Goal: Transaction & Acquisition: Purchase product/service

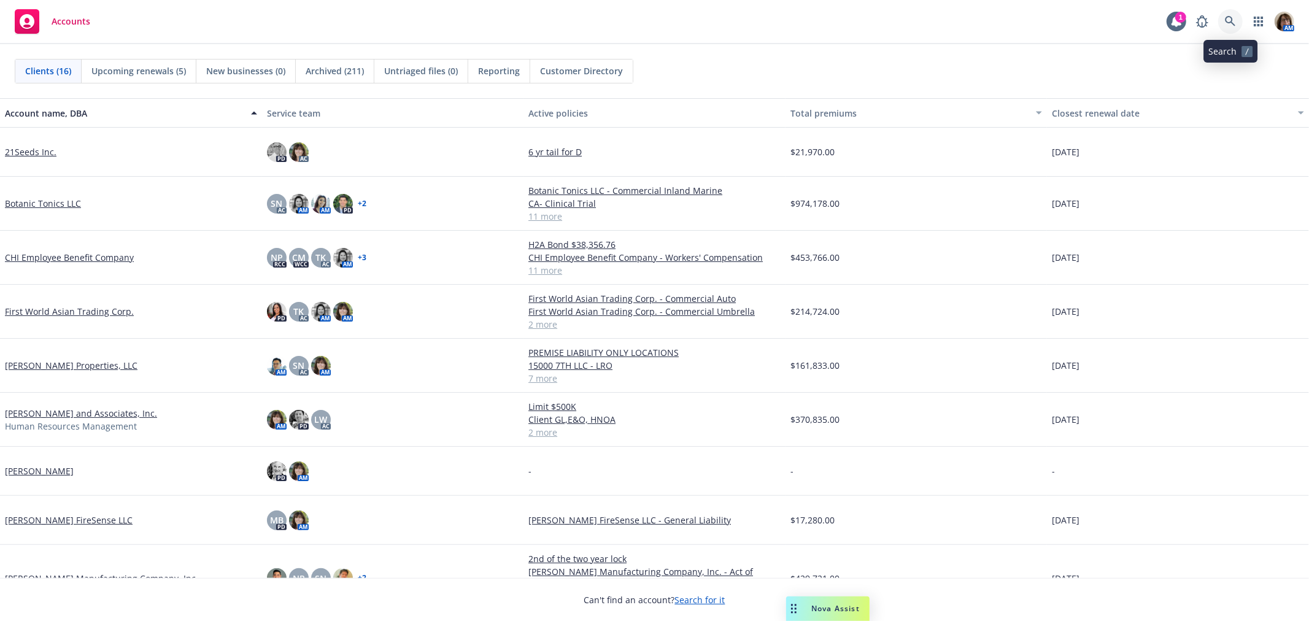
click at [1229, 23] on icon at bounding box center [1229, 21] width 10 height 10
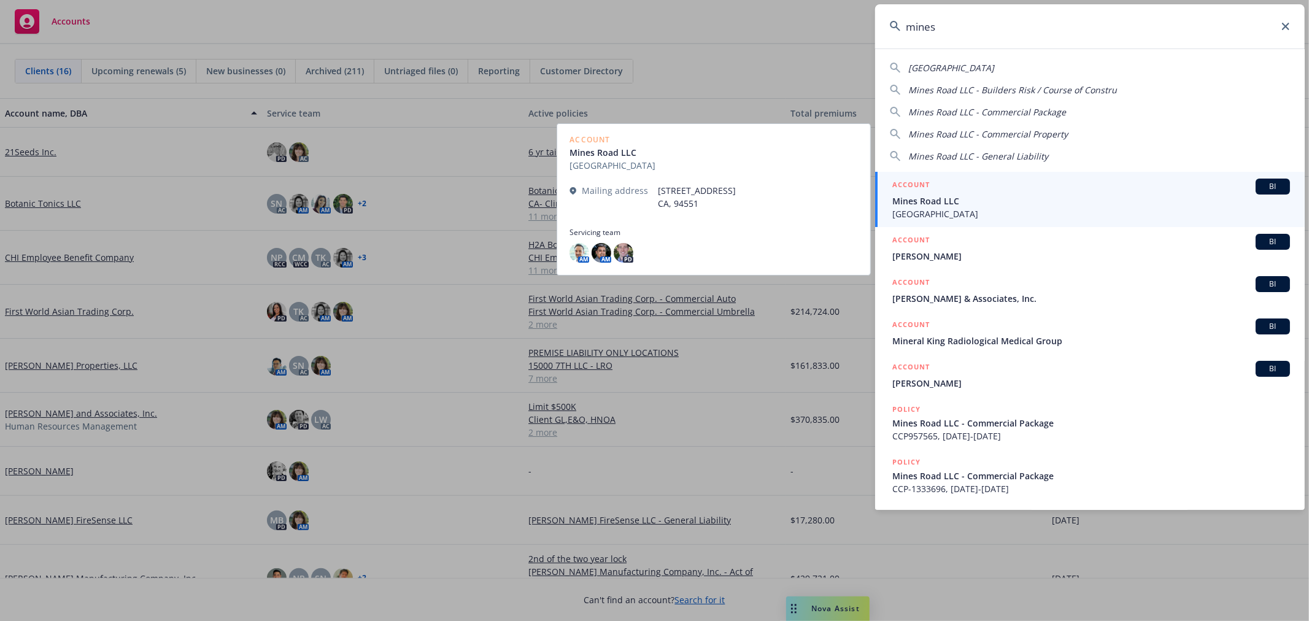
type input "mines"
click at [921, 202] on span "Mines Road LLC" at bounding box center [1091, 200] width 398 height 13
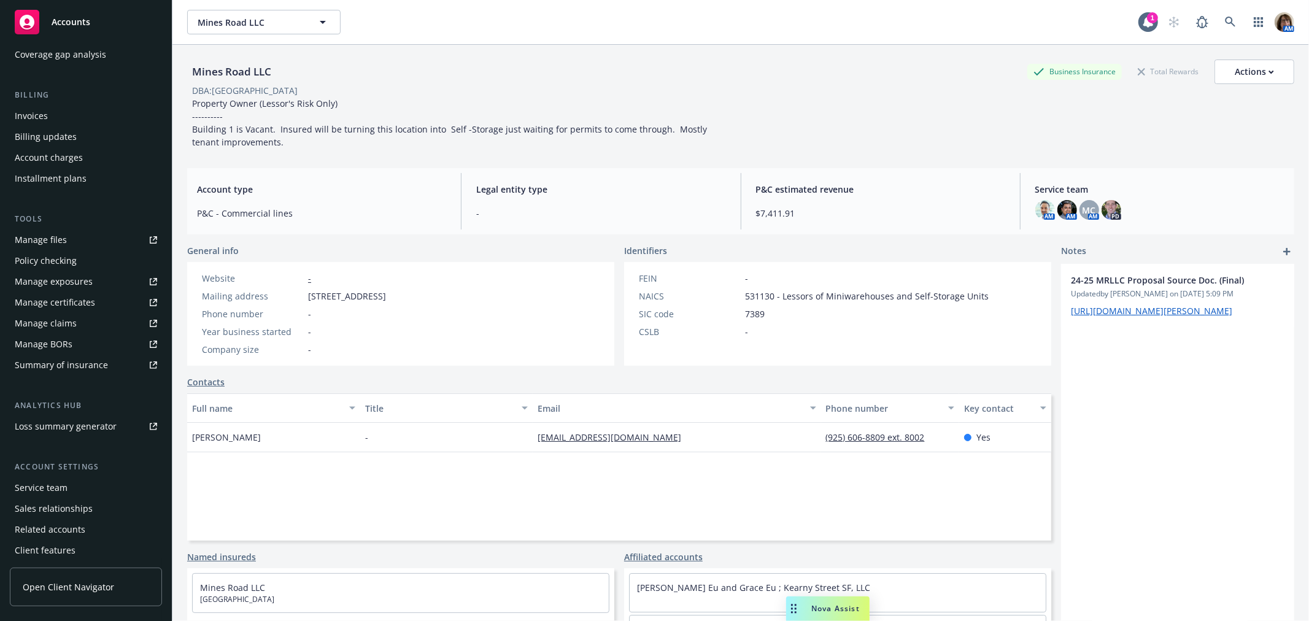
scroll to position [199, 0]
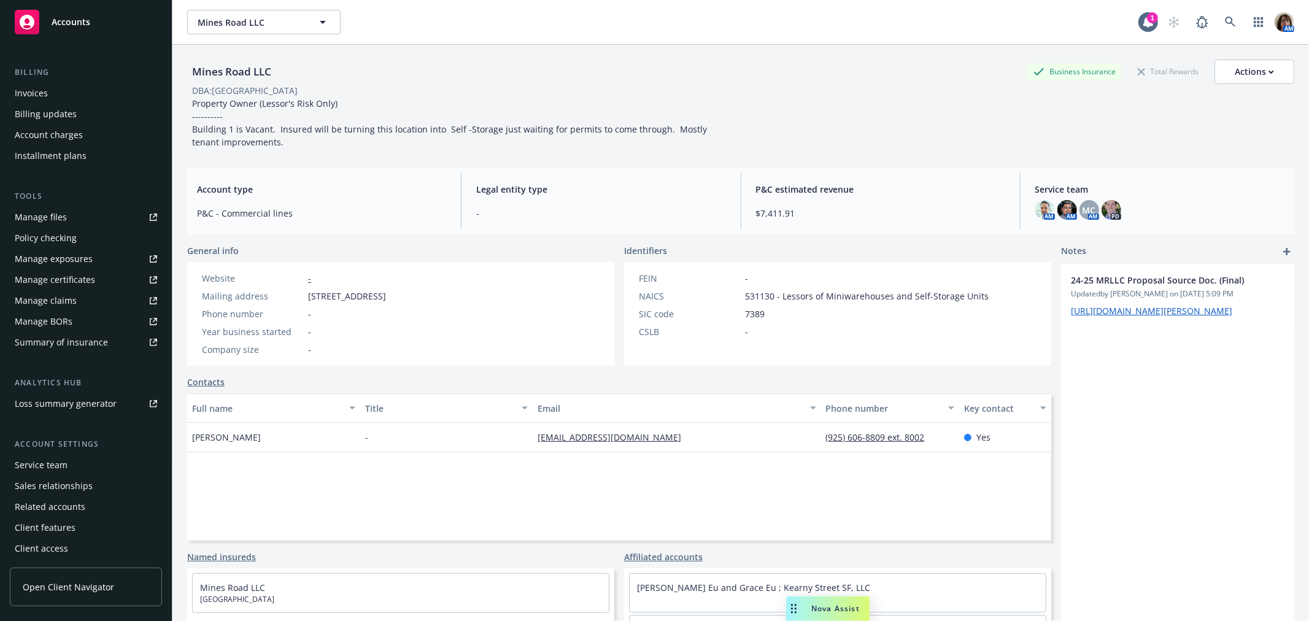
click at [45, 464] on div "Service team" at bounding box center [41, 465] width 53 height 20
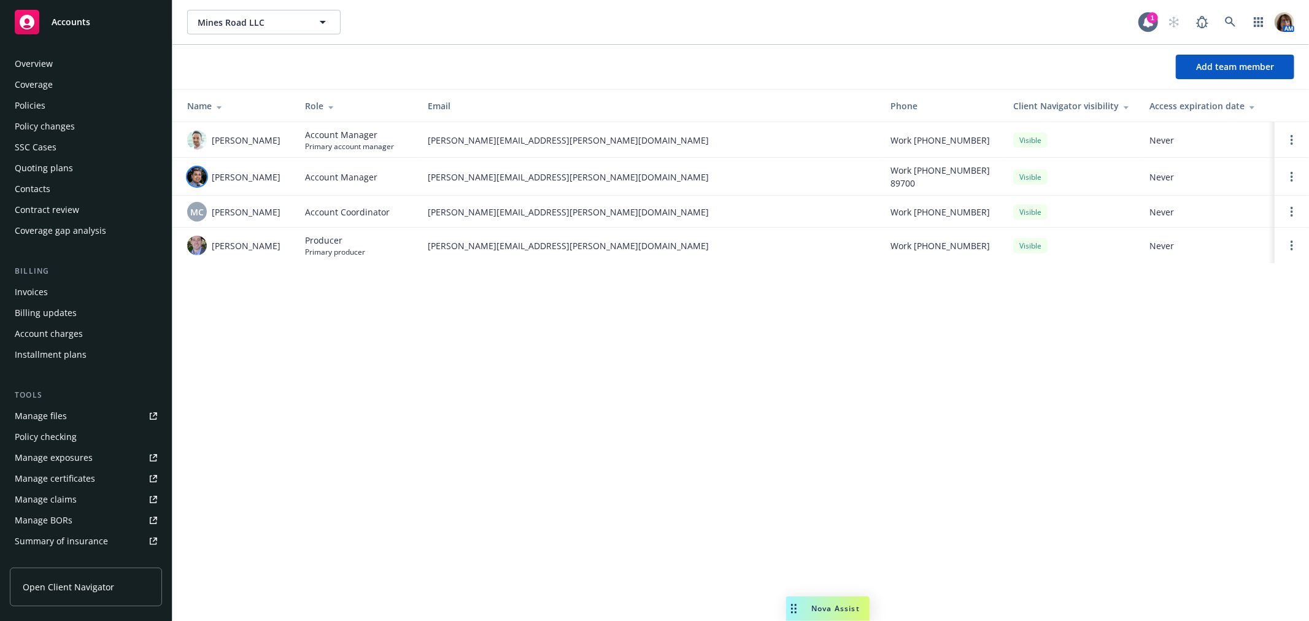
click at [194, 175] on img at bounding box center [197, 177] width 20 height 20
click at [203, 142] on img at bounding box center [197, 140] width 20 height 20
click at [238, 186] on td "Marlowe Milo" at bounding box center [233, 177] width 123 height 38
click at [1229, 19] on icon at bounding box center [1229, 22] width 11 height 11
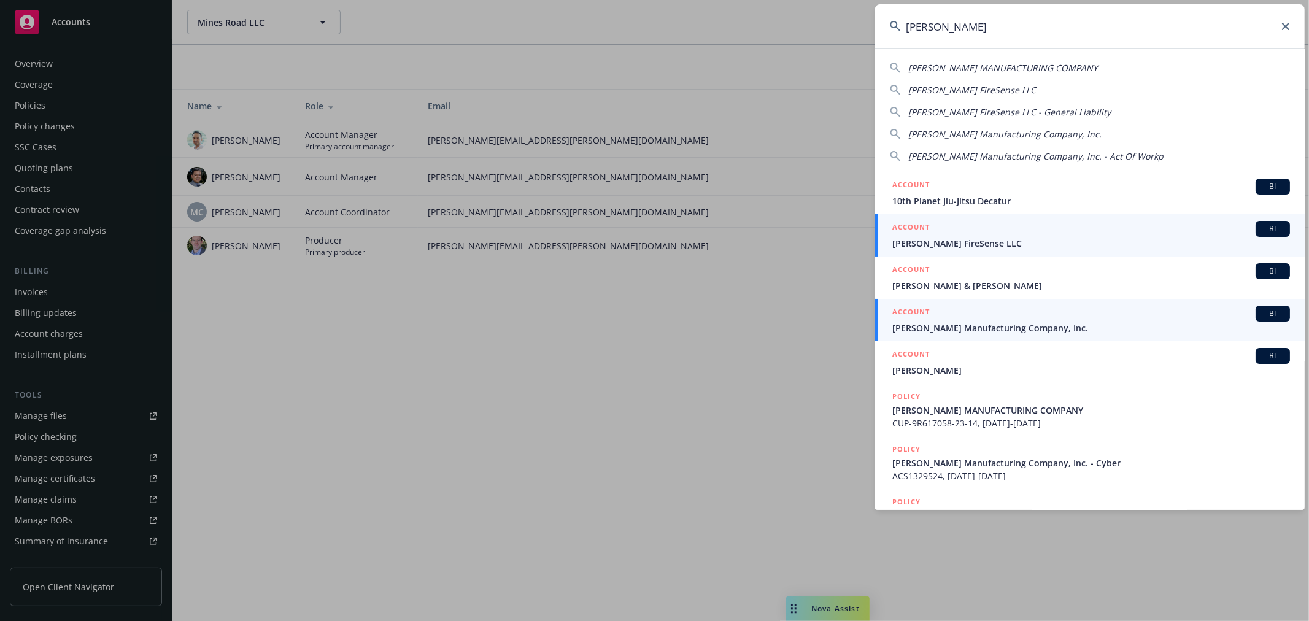
type input "lindsey"
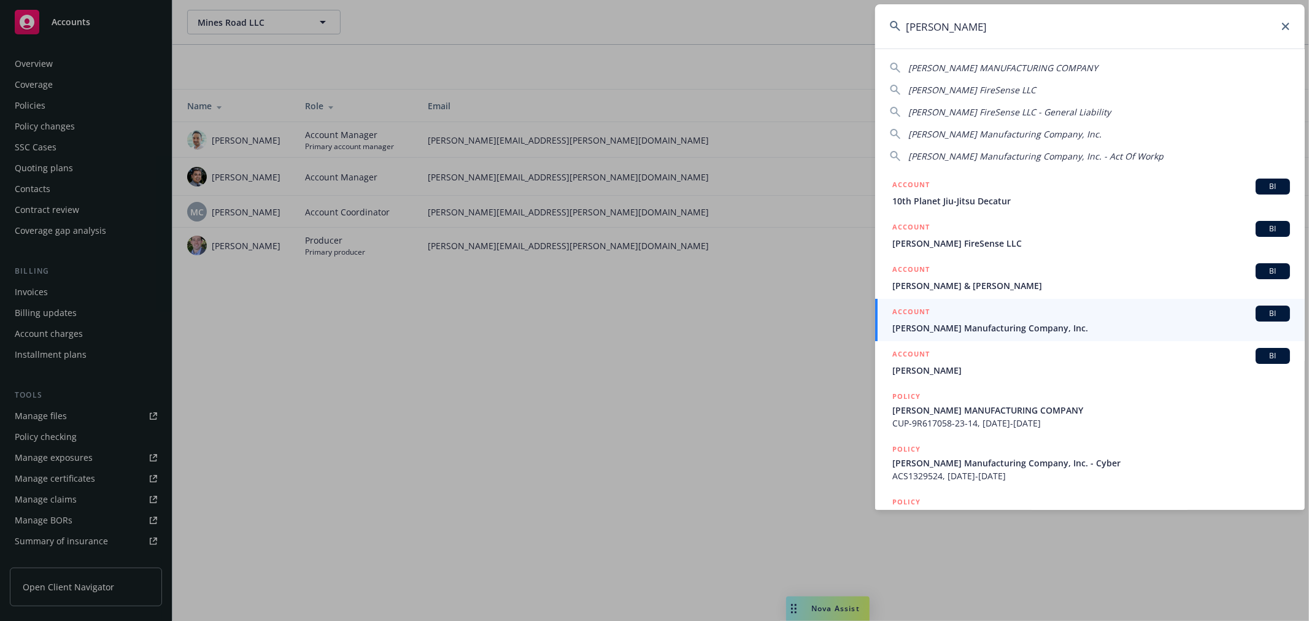
click at [951, 324] on span "Lindsey Manufacturing Company, Inc." at bounding box center [1091, 327] width 398 height 13
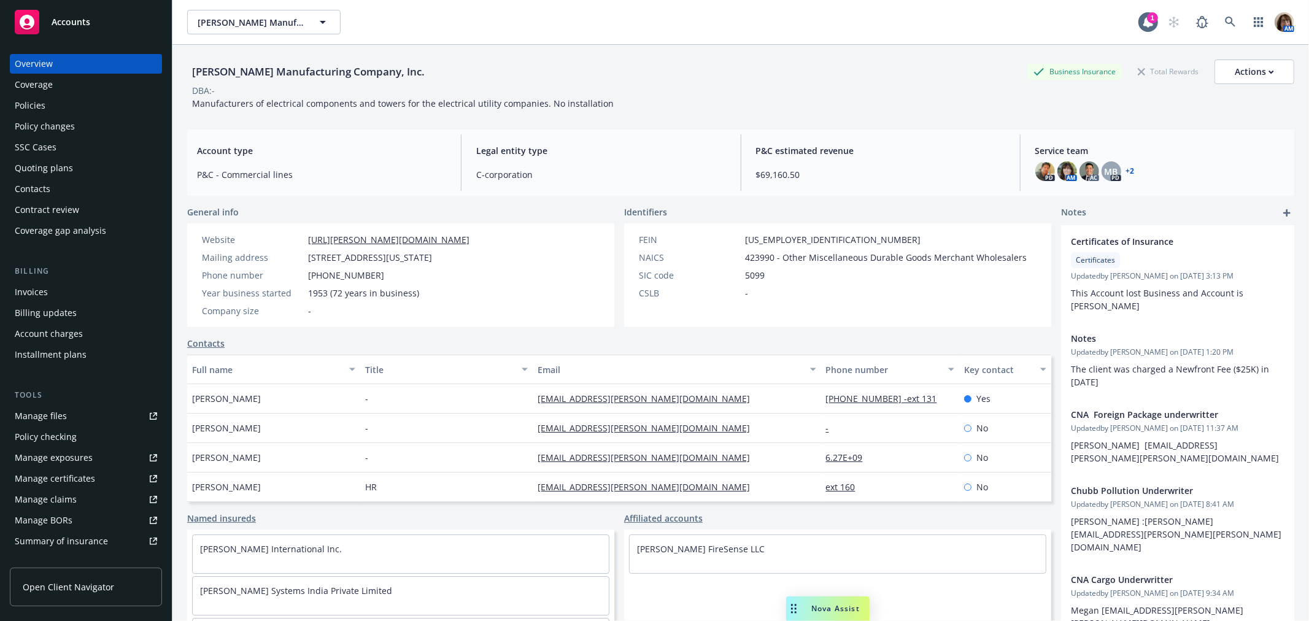
click at [29, 101] on div "Policies" at bounding box center [30, 106] width 31 height 20
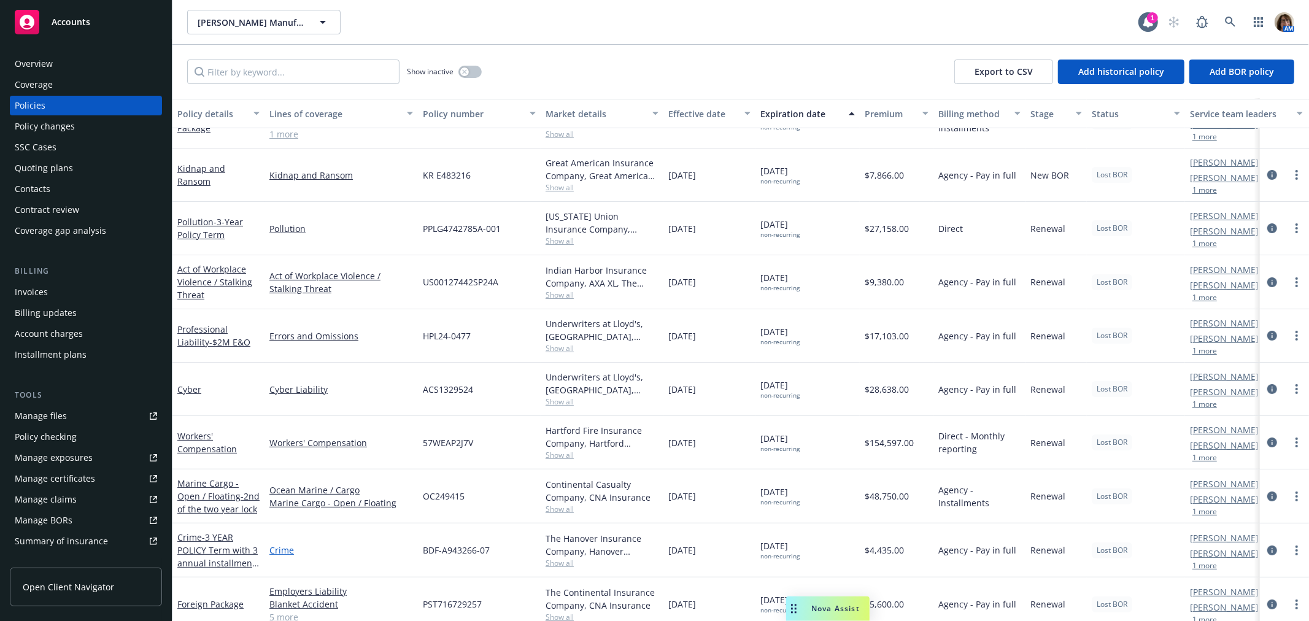
scroll to position [153, 0]
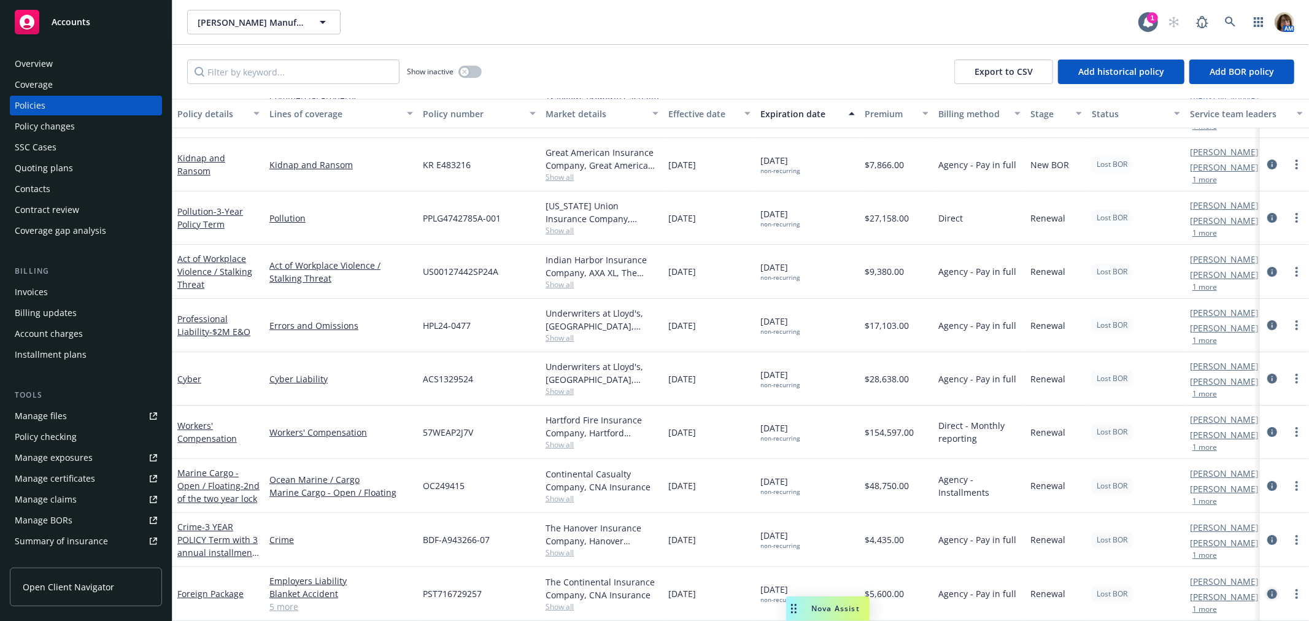
click at [1267, 589] on icon "circleInformation" at bounding box center [1272, 594] width 10 height 10
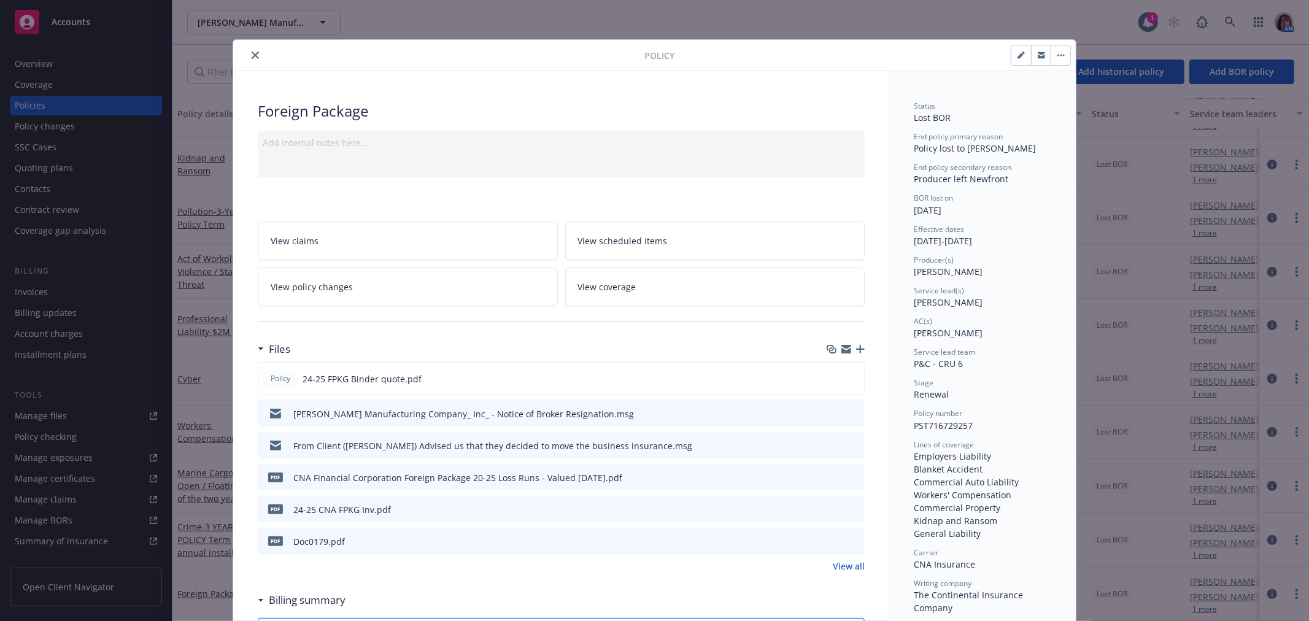
click at [1037, 58] on icon "button" at bounding box center [1040, 56] width 7 height 4
click at [256, 53] on button "close" at bounding box center [255, 55] width 15 height 15
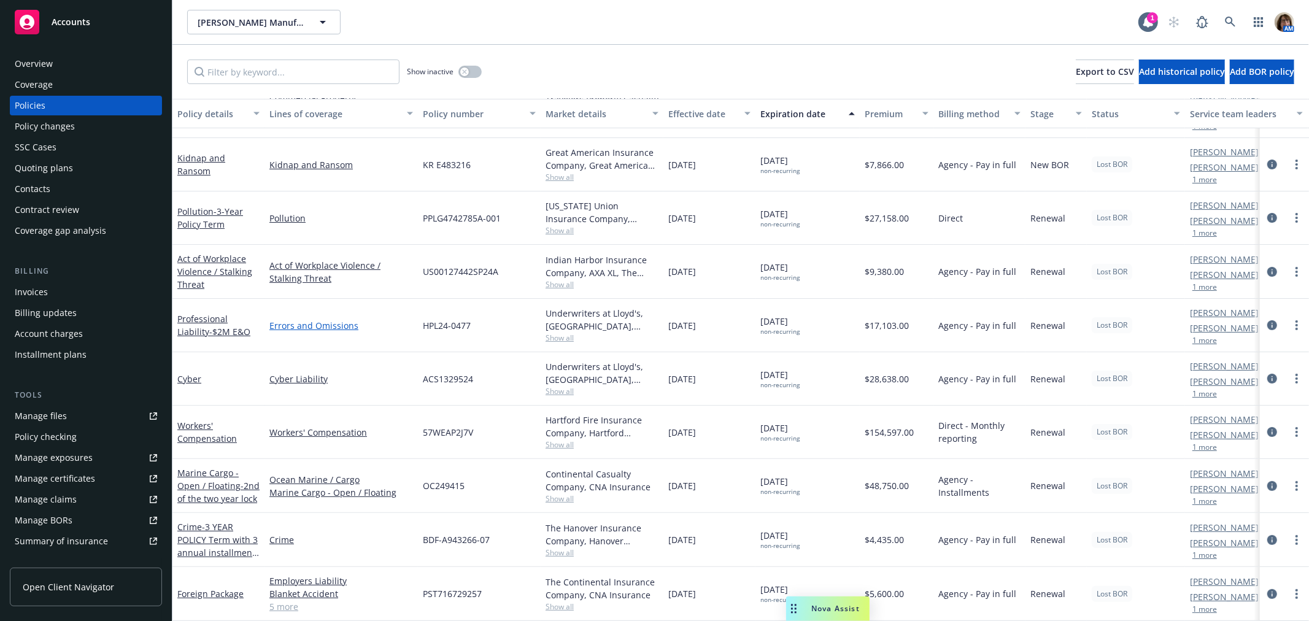
scroll to position [153, 0]
click at [1267, 589] on icon "circleInformation" at bounding box center [1272, 594] width 10 height 10
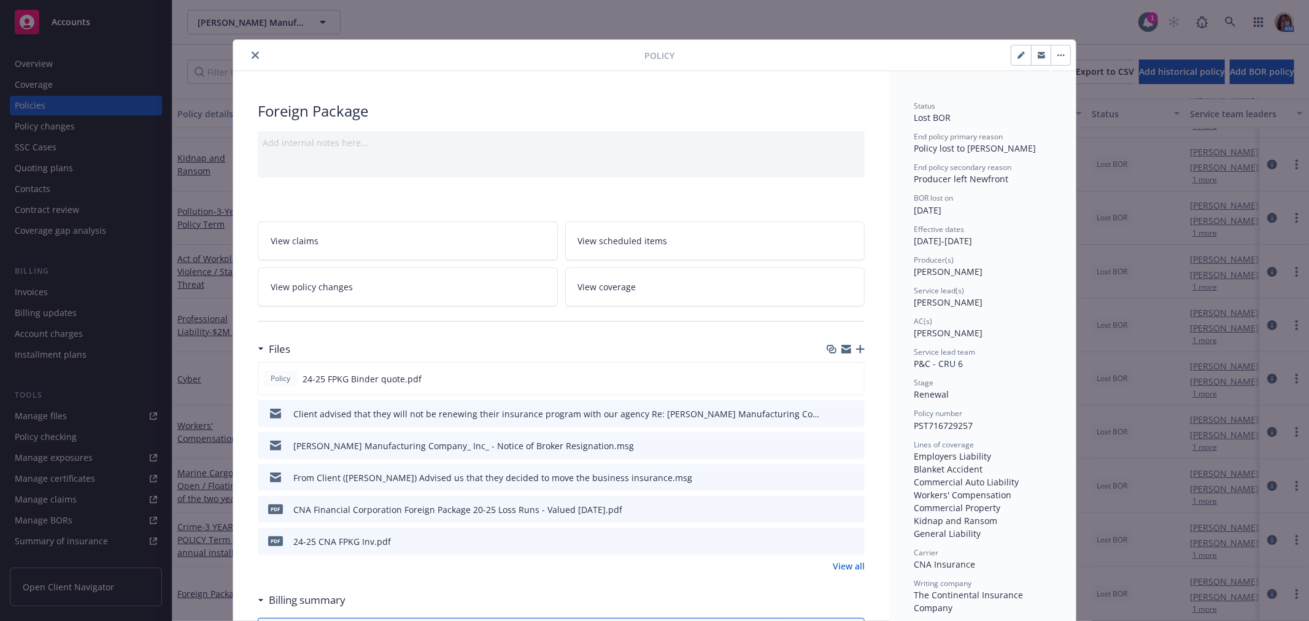
click at [252, 58] on icon "close" at bounding box center [255, 55] width 7 height 7
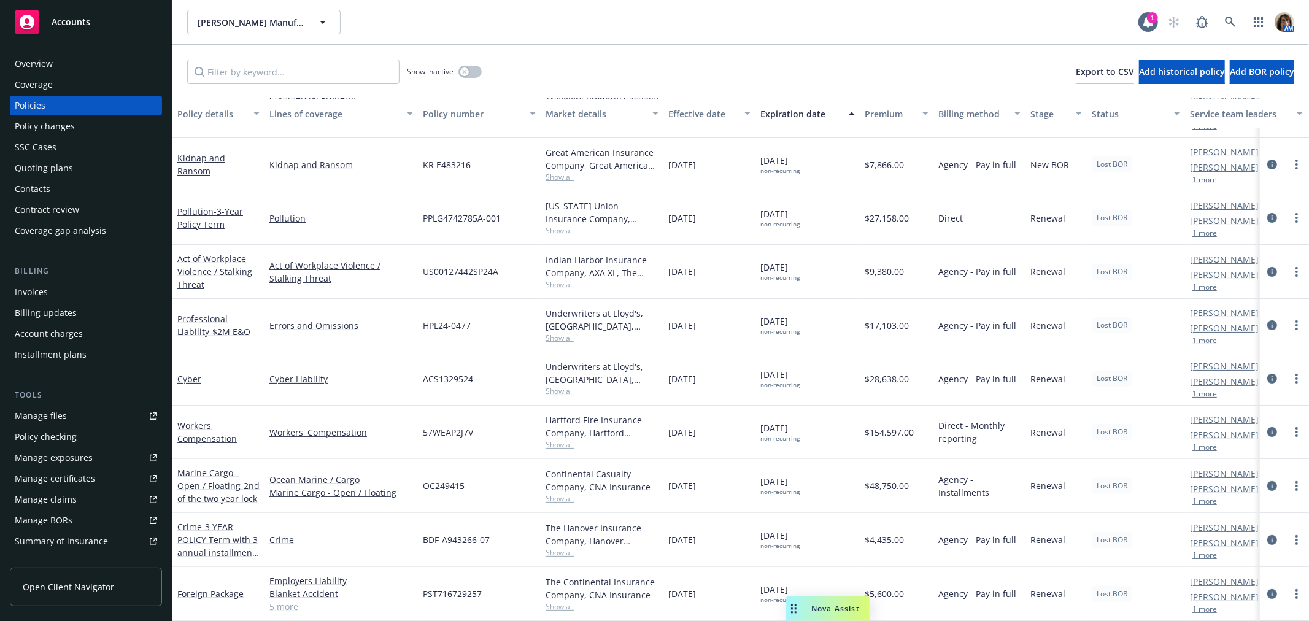
click at [56, 21] on span "Accounts" at bounding box center [71, 22] width 39 height 10
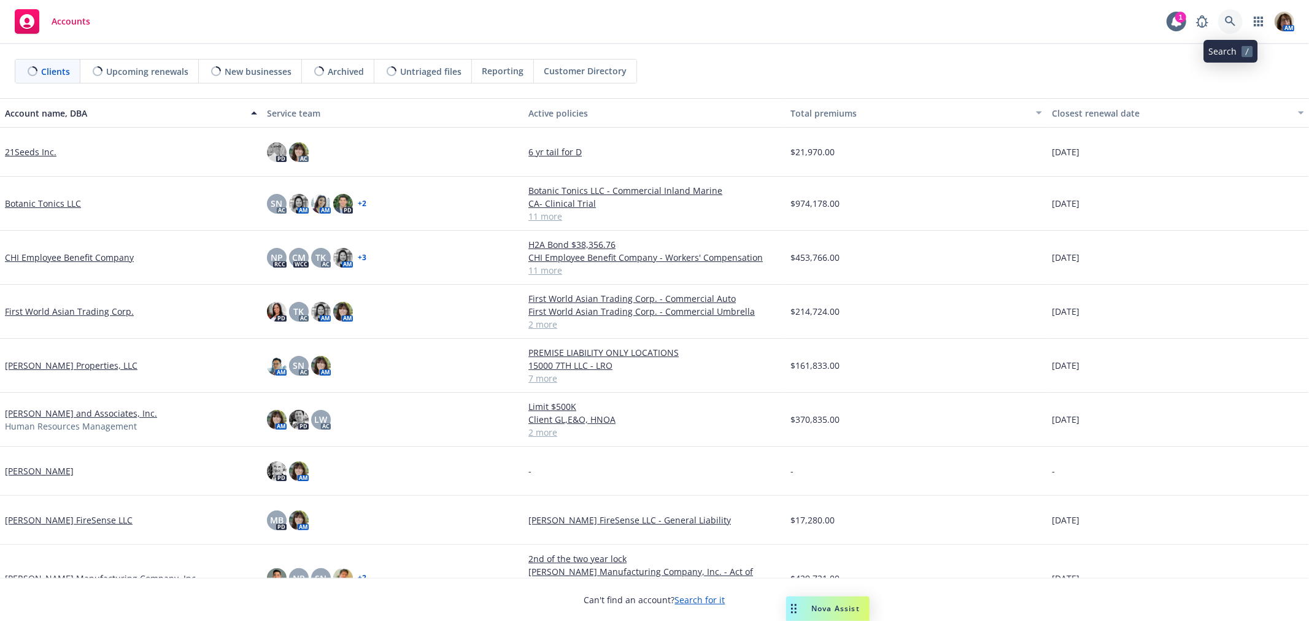
click at [1236, 17] on link at bounding box center [1230, 21] width 25 height 25
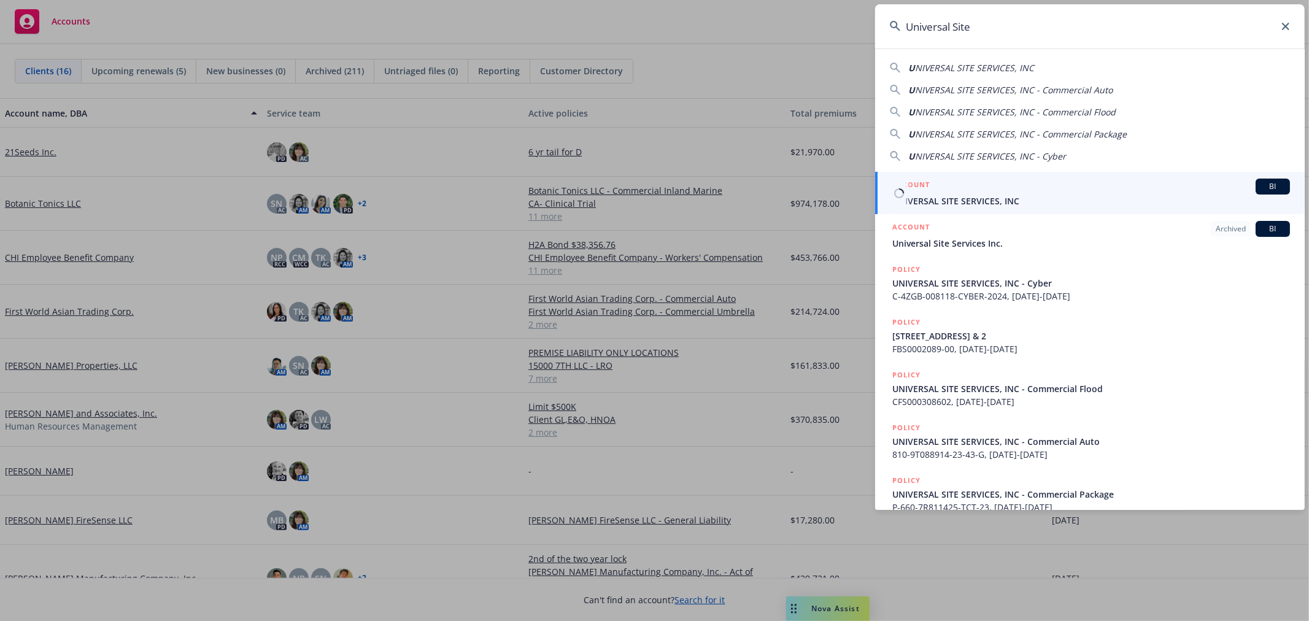
type input "Universal Site"
click at [966, 204] on span "UNIVERSAL SITE SERVICES, INC" at bounding box center [1091, 200] width 398 height 13
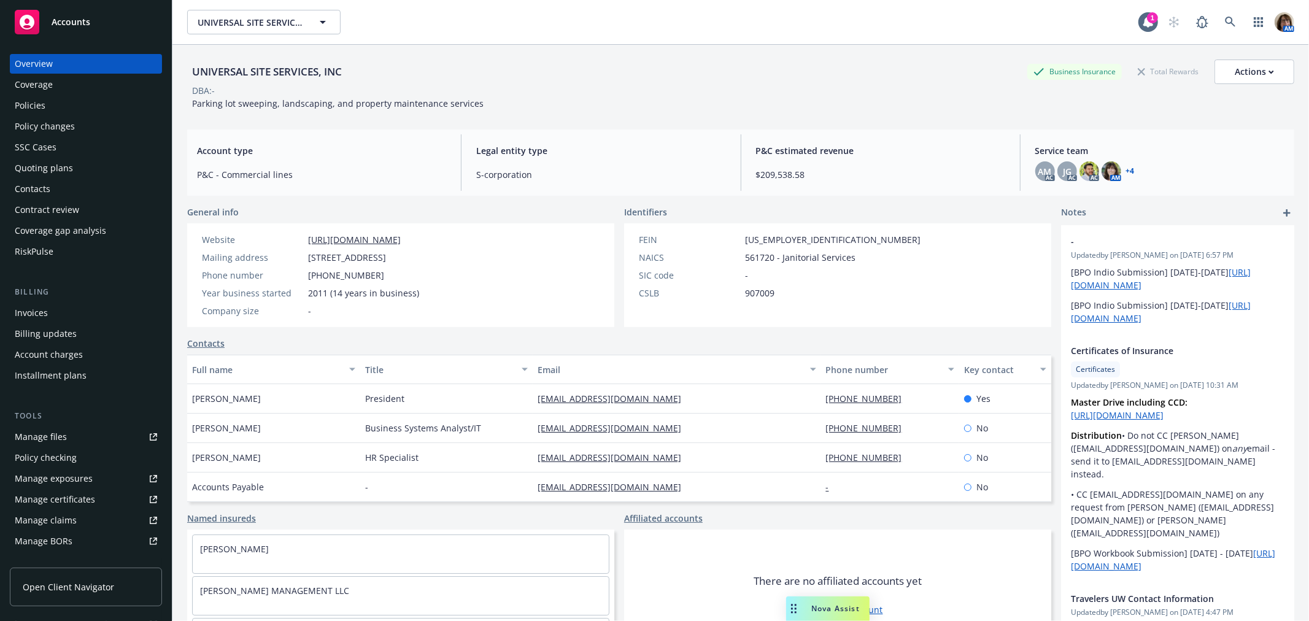
click at [28, 169] on div "Quoting plans" at bounding box center [44, 168] width 58 height 20
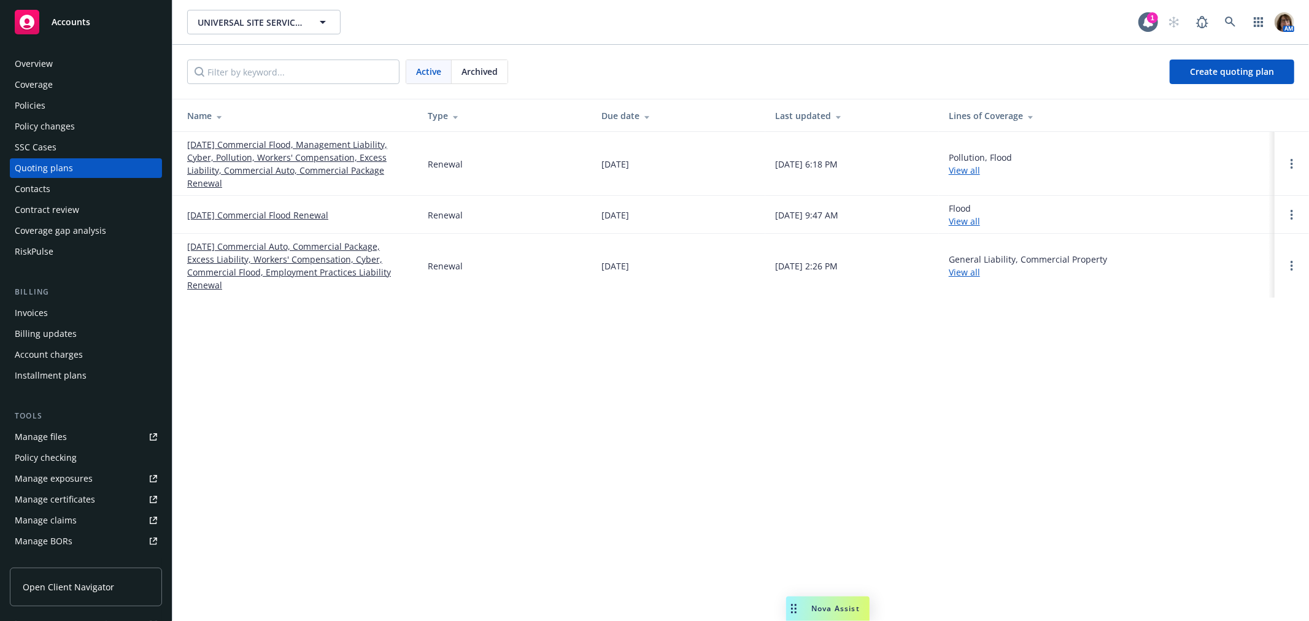
click at [236, 155] on link "[DATE] Commercial Flood, Management Liability, Cyber, Pollution, Workers' Compe…" at bounding box center [297, 164] width 221 height 52
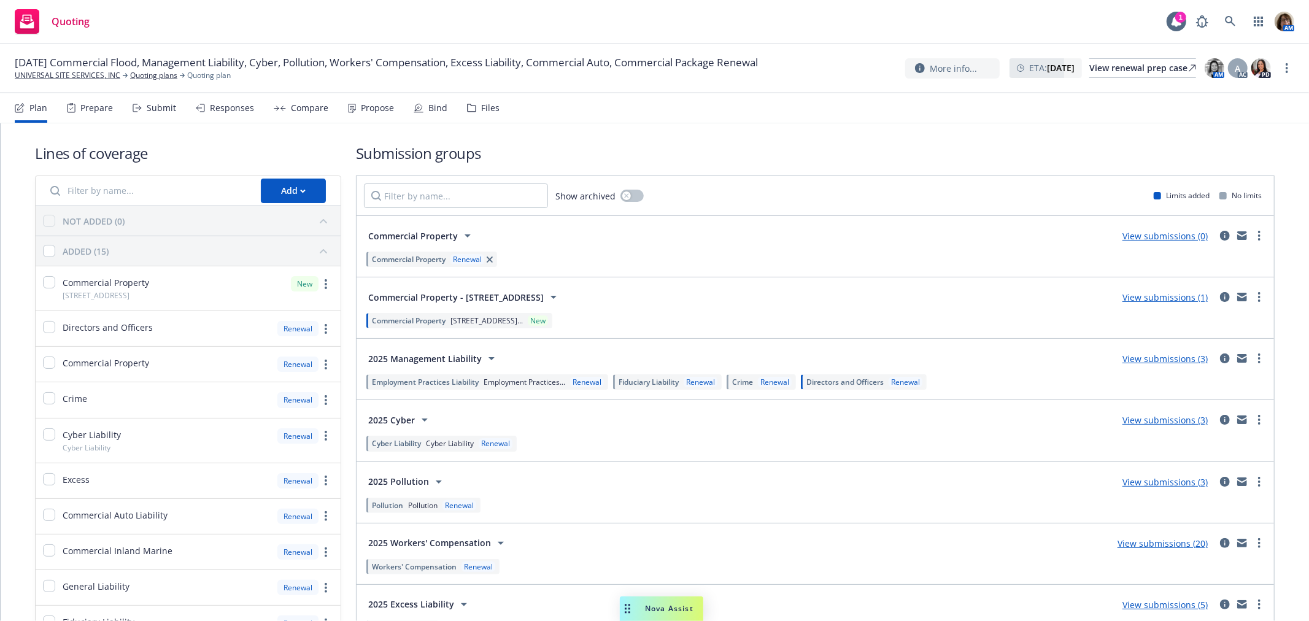
click at [234, 106] on div "Responses" at bounding box center [232, 108] width 44 height 10
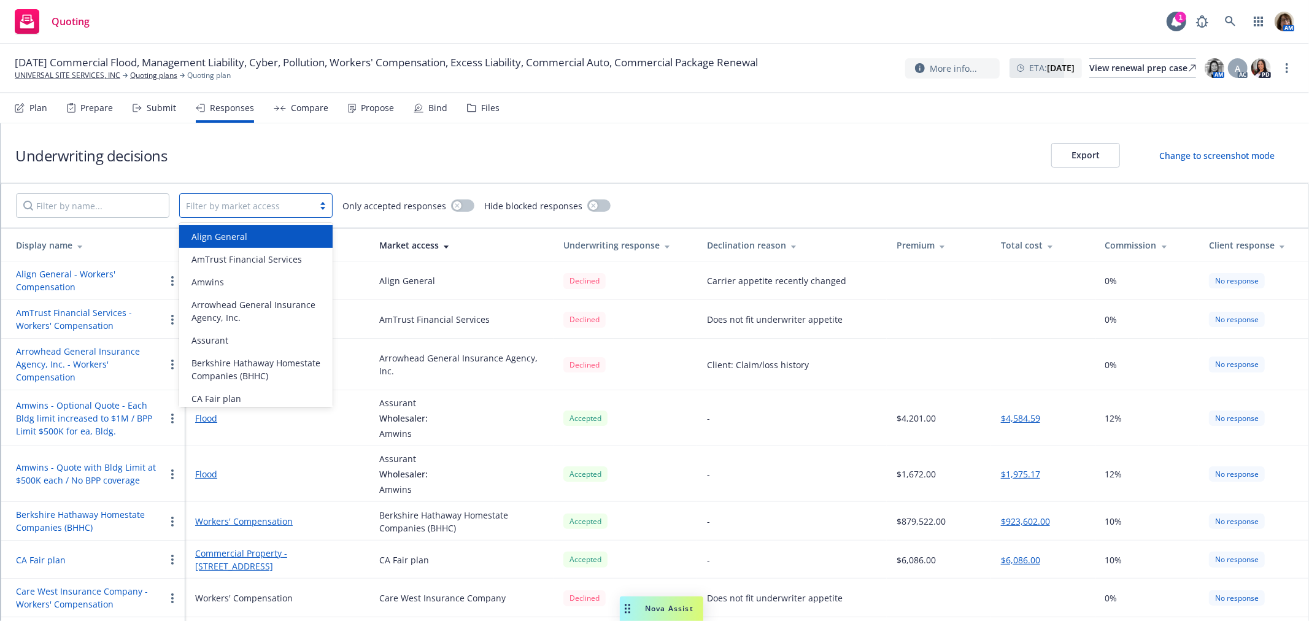
click at [204, 201] on div at bounding box center [246, 205] width 121 height 15
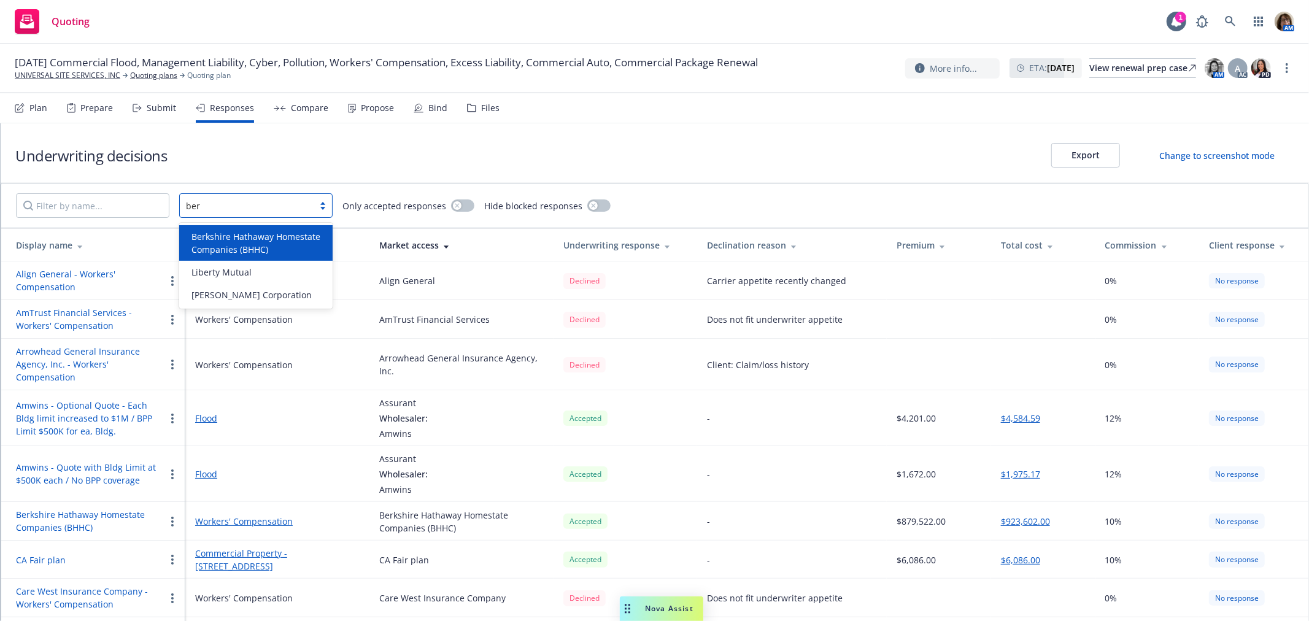
type input "[PERSON_NAME]"
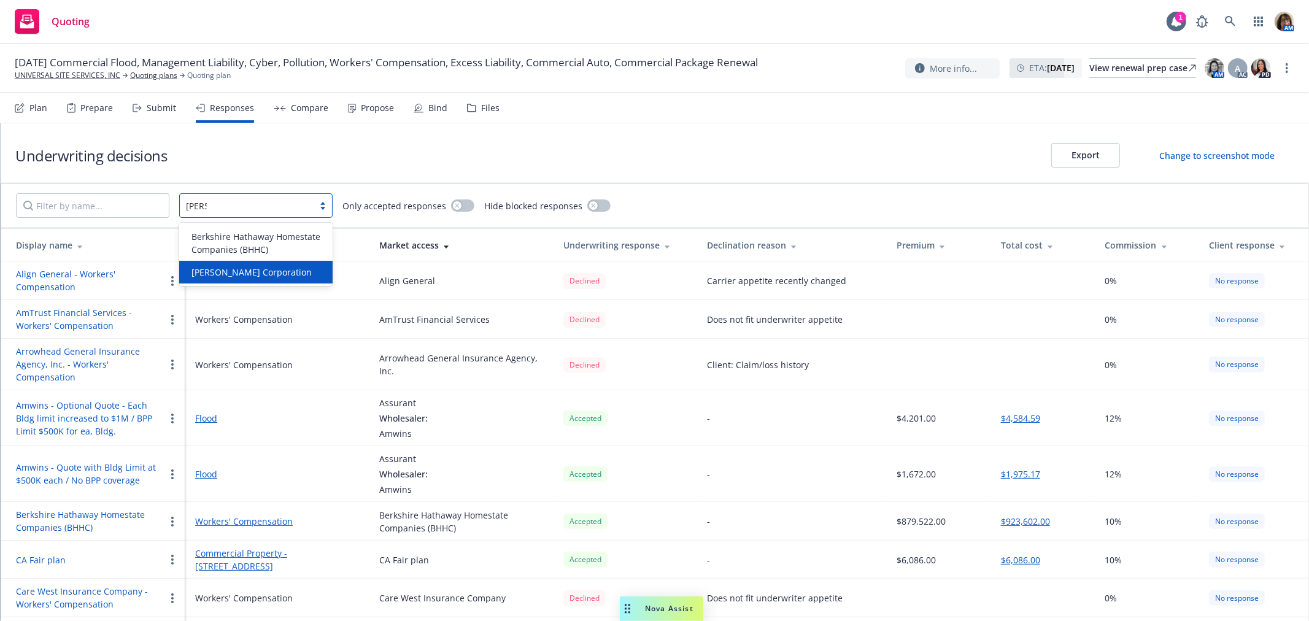
click at [221, 275] on span "[PERSON_NAME] Corporation" at bounding box center [251, 272] width 120 height 13
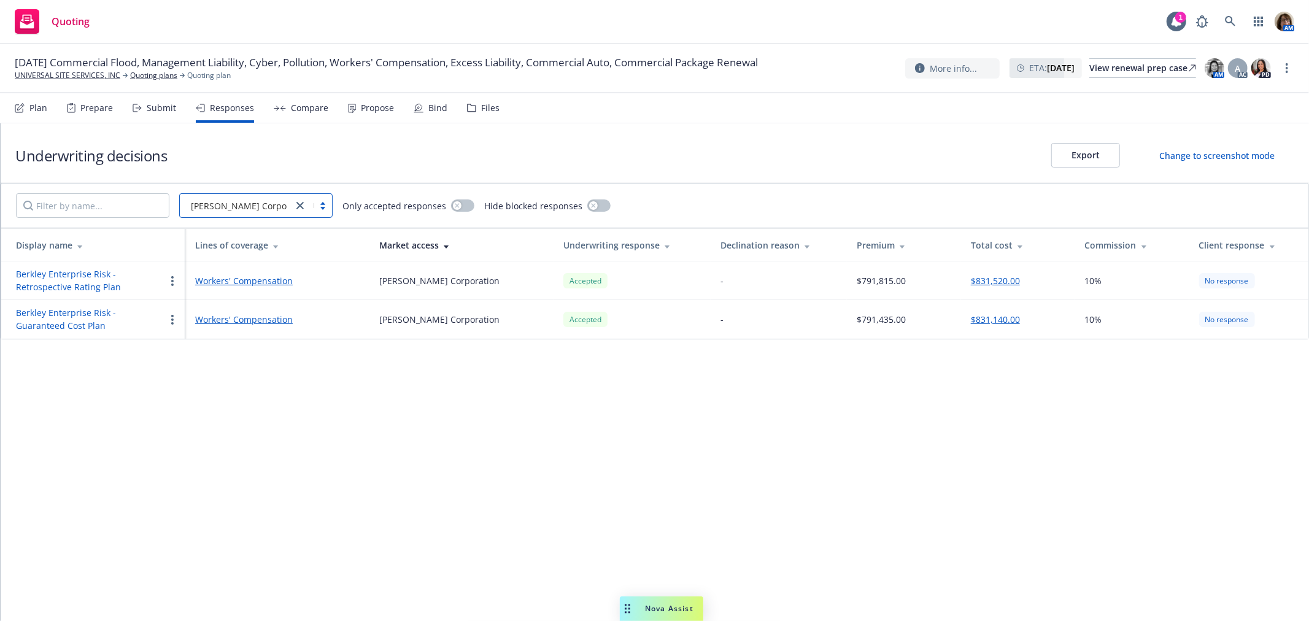
click at [253, 319] on link "Workers' Compensation" at bounding box center [277, 319] width 164 height 13
